Goal: Task Accomplishment & Management: Complete application form

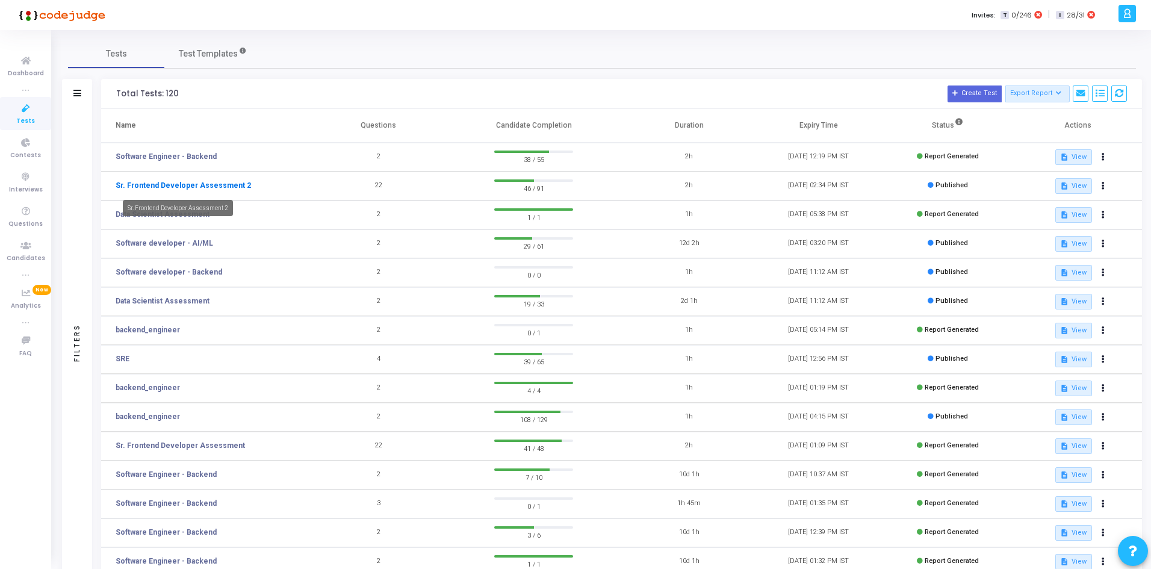
click at [202, 187] on link "Sr. Frontend Developer Assessment 2" at bounding box center [183, 185] width 135 height 11
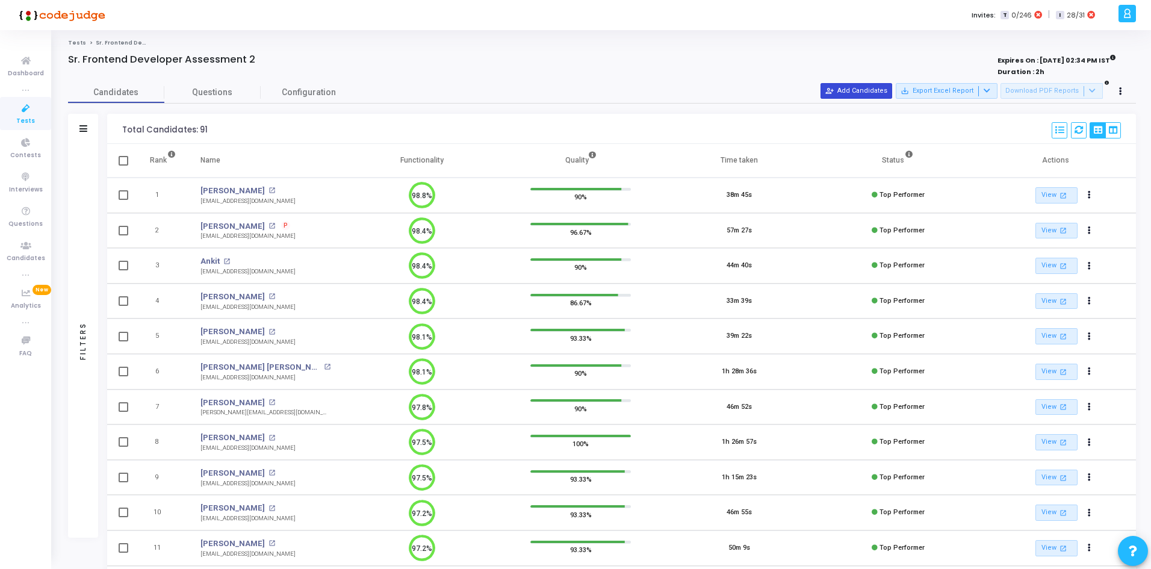
click at [882, 87] on button "person_add_alt Add Candidates" at bounding box center [856, 91] width 72 height 16
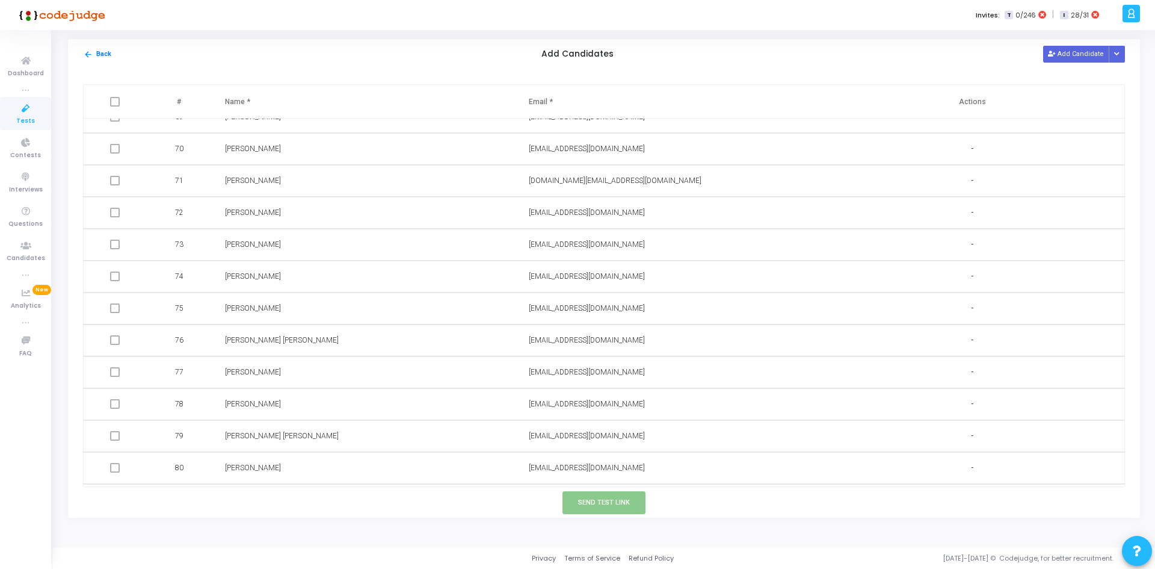
scroll to position [2534, 0]
click at [1088, 63] on div "arrow_back Back Add Candidates Add Candidate Upload Candidate List" at bounding box center [604, 54] width 1072 height 30
click at [1076, 54] on button "Add Candidate" at bounding box center [1076, 54] width 66 height 16
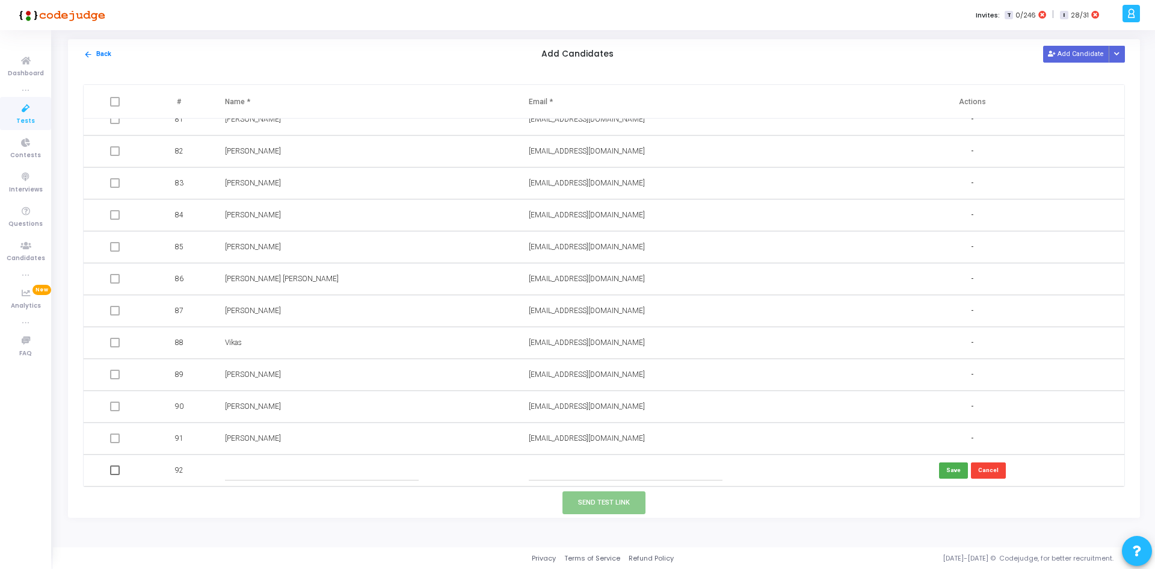
click at [624, 469] on input "text" at bounding box center [626, 470] width 194 height 20
click at [625, 470] on input "text" at bounding box center [626, 470] width 194 height 20
click at [632, 471] on input "text" at bounding box center [626, 470] width 194 height 20
paste input "⋄ [EMAIL_ADDRESS][DOMAIN_NAME]"
click at [530, 467] on input "⋄ [EMAIL_ADDRESS][DOMAIN_NAME]" at bounding box center [626, 470] width 194 height 20
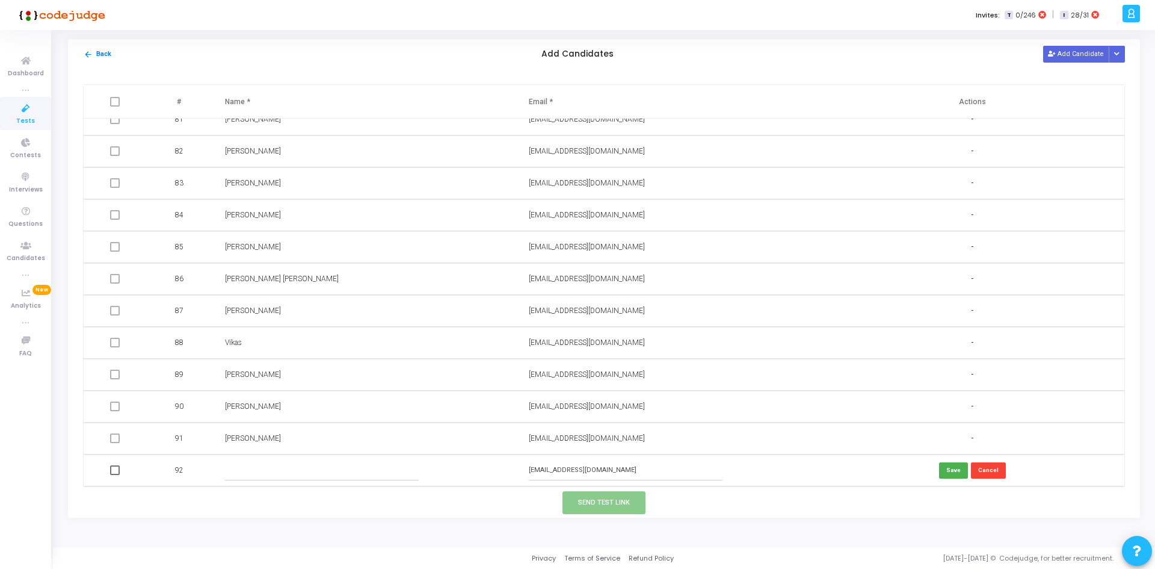
type input "[EMAIL_ADDRESS][DOMAIN_NAME]"
click at [391, 479] on input "text" at bounding box center [322, 470] width 194 height 20
click at [341, 469] on input "text" at bounding box center [322, 470] width 194 height 20
type input "[PERSON_NAME]"
click at [613, 506] on button "Send Test Link" at bounding box center [604, 502] width 83 height 22
